Goal: Find specific page/section: Find specific page/section

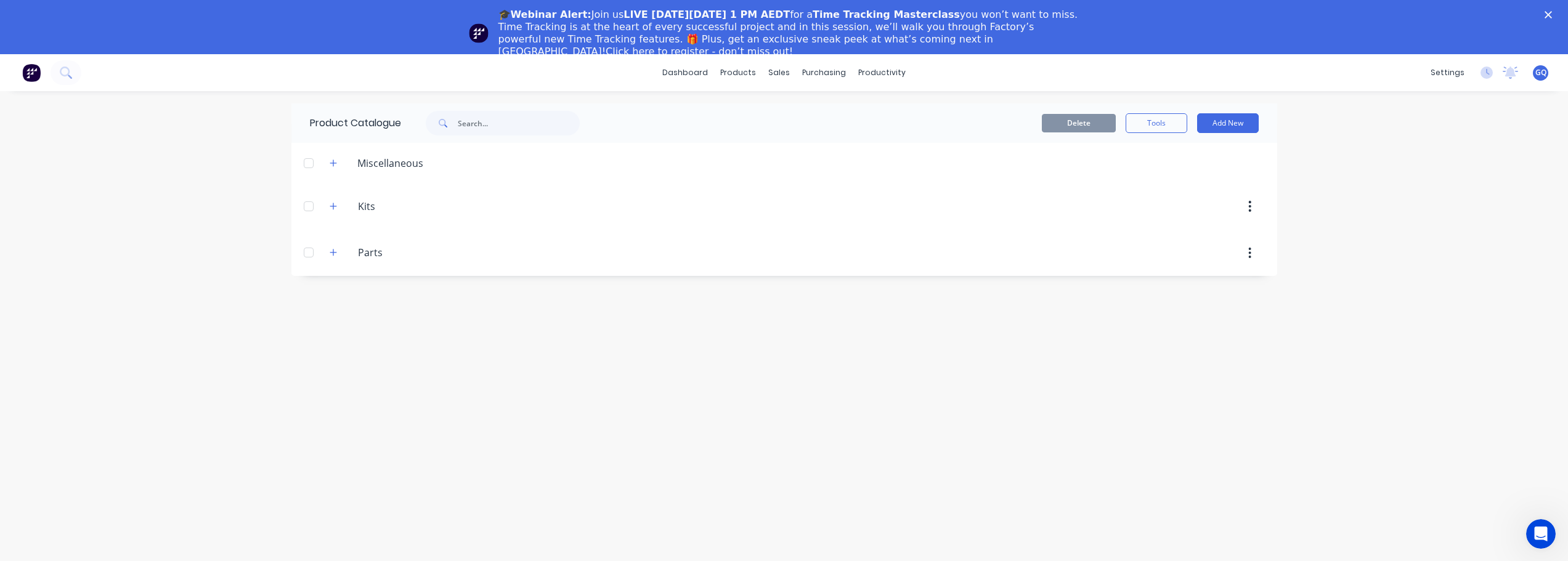
click at [1552, 16] on icon "Close" at bounding box center [1548, 15] width 8 height 8
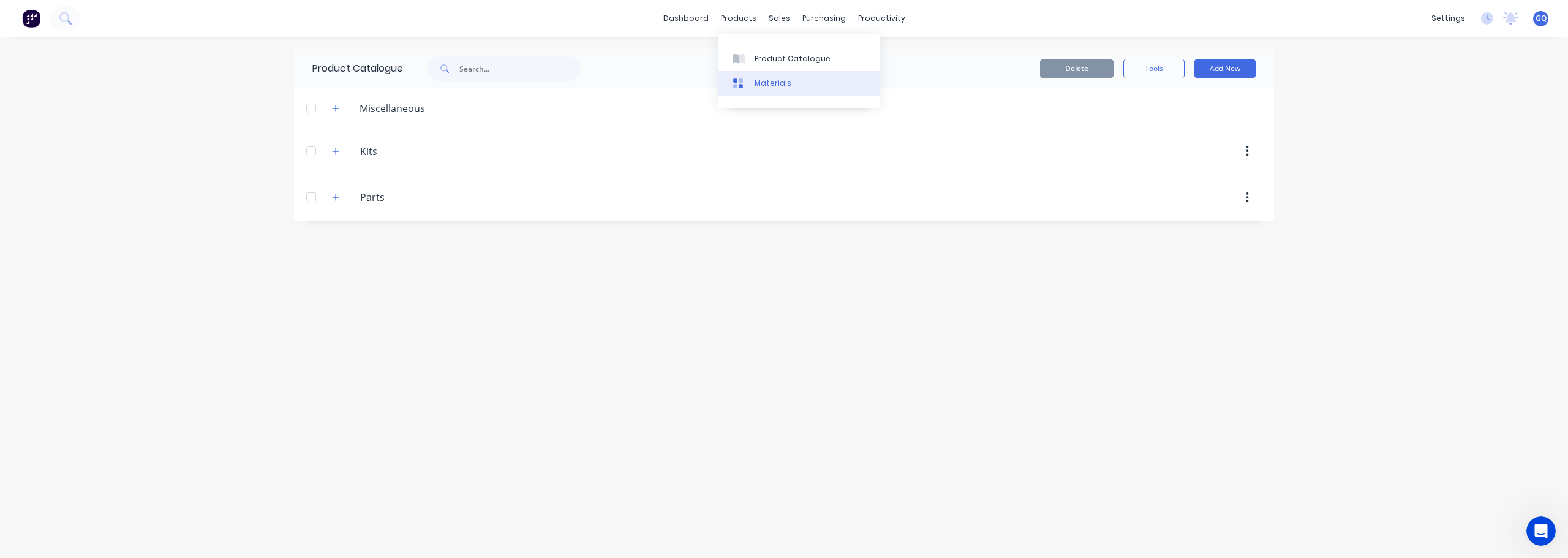
click at [770, 82] on div "Materials" at bounding box center [773, 84] width 37 height 11
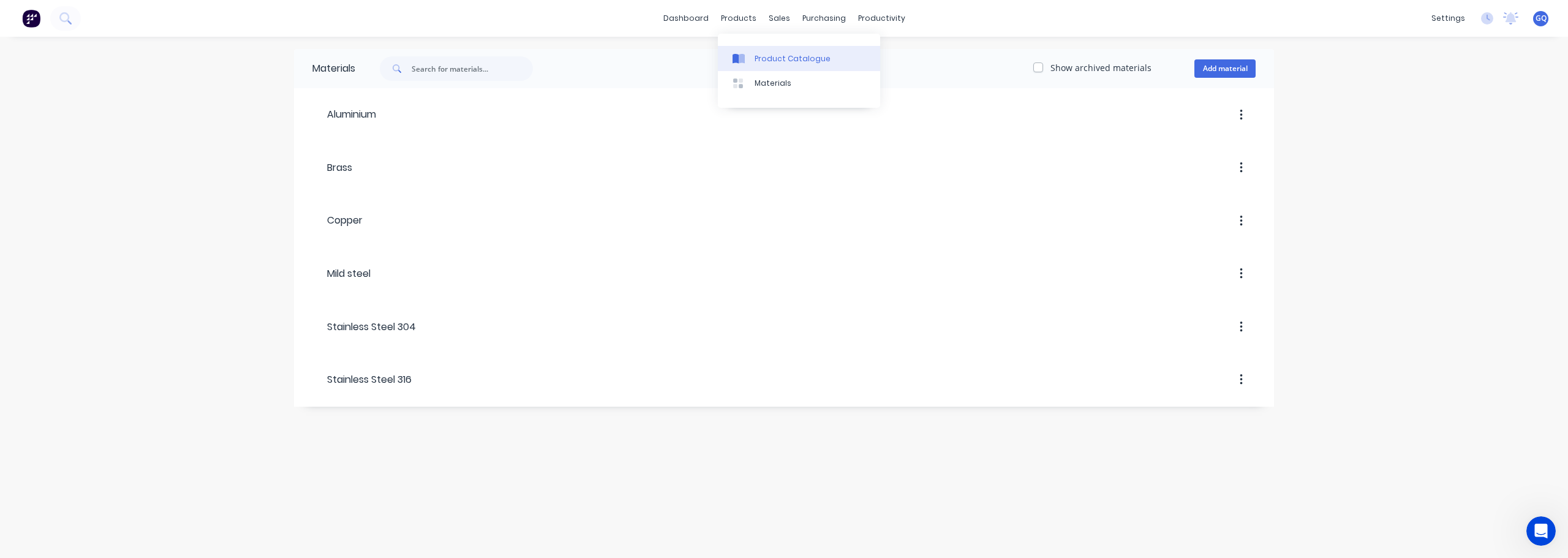
click at [755, 61] on div "Product Catalogue" at bounding box center [792, 59] width 76 height 11
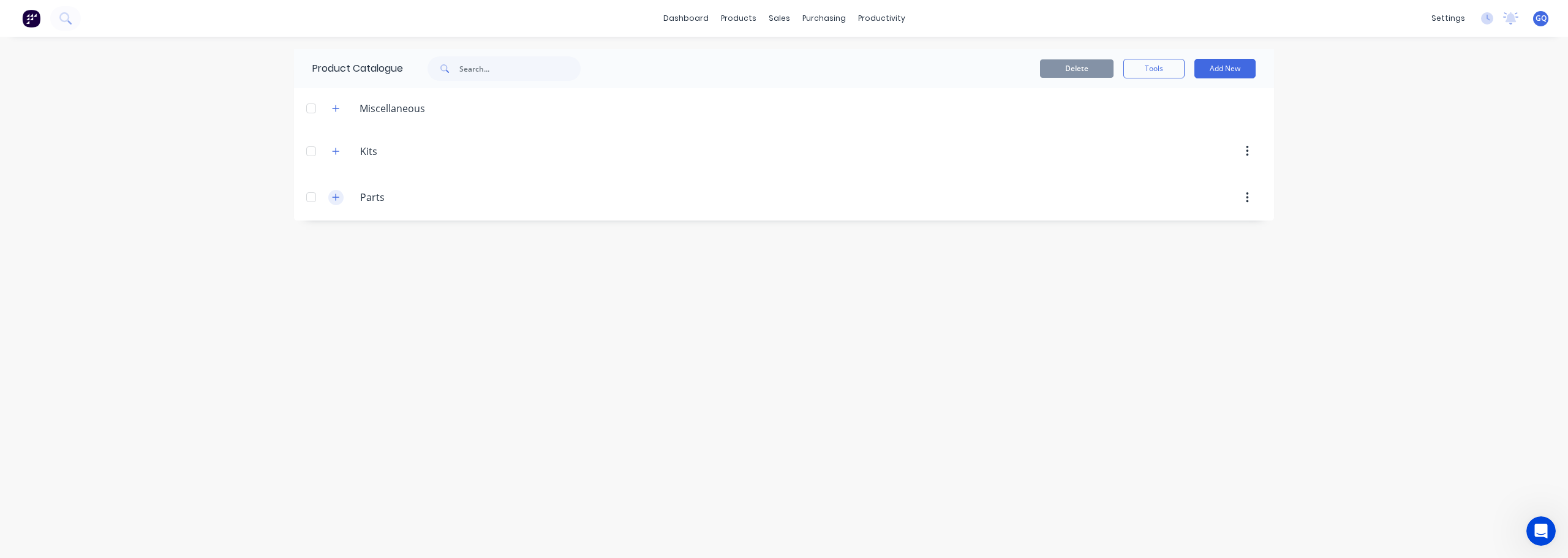
click at [337, 201] on icon "button" at bounding box center [336, 198] width 8 height 9
click at [699, 16] on link "dashboard" at bounding box center [685, 18] width 57 height 18
